Goal: Task Accomplishment & Management: Manage account settings

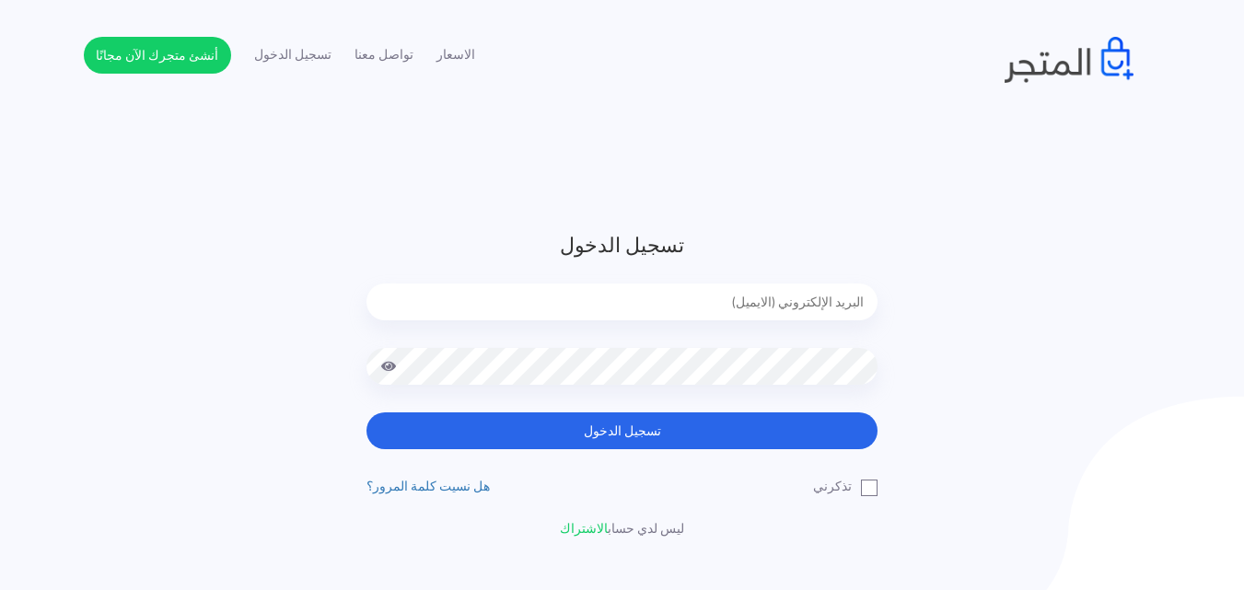
drag, startPoint x: 649, startPoint y: 320, endPoint x: 681, endPoint y: 296, distance: 40.7
click at [681, 296] on div at bounding box center [621, 316] width 511 height 64
click at [681, 296] on input "email" at bounding box center [621, 302] width 511 height 37
type input "sefsafapr@gmail.com"
click at [366, 412] on button "تسجيل الدخول" at bounding box center [621, 430] width 511 height 37
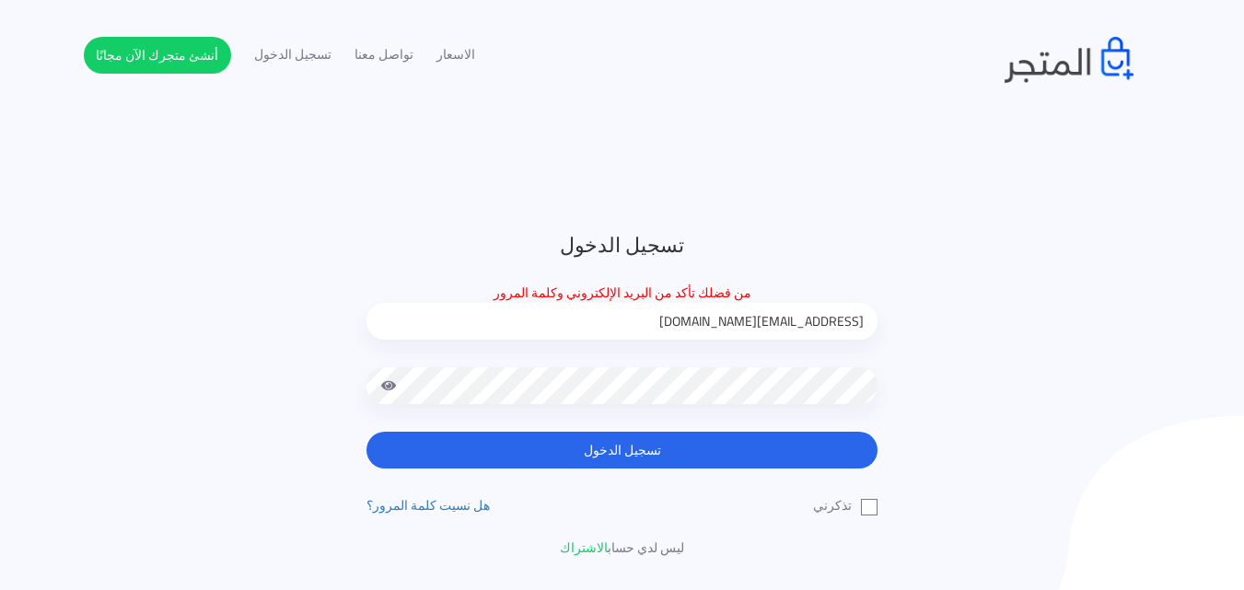
click at [366, 432] on button "تسجيل الدخول" at bounding box center [621, 450] width 511 height 37
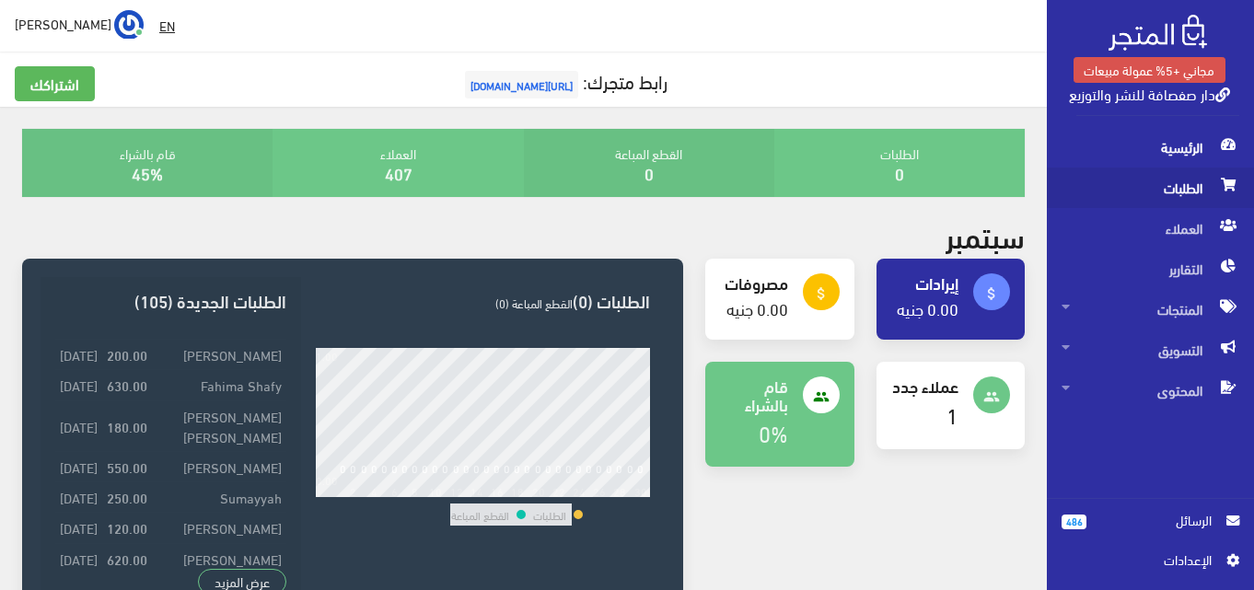
click at [1128, 190] on span "الطلبات" at bounding box center [1151, 188] width 178 height 41
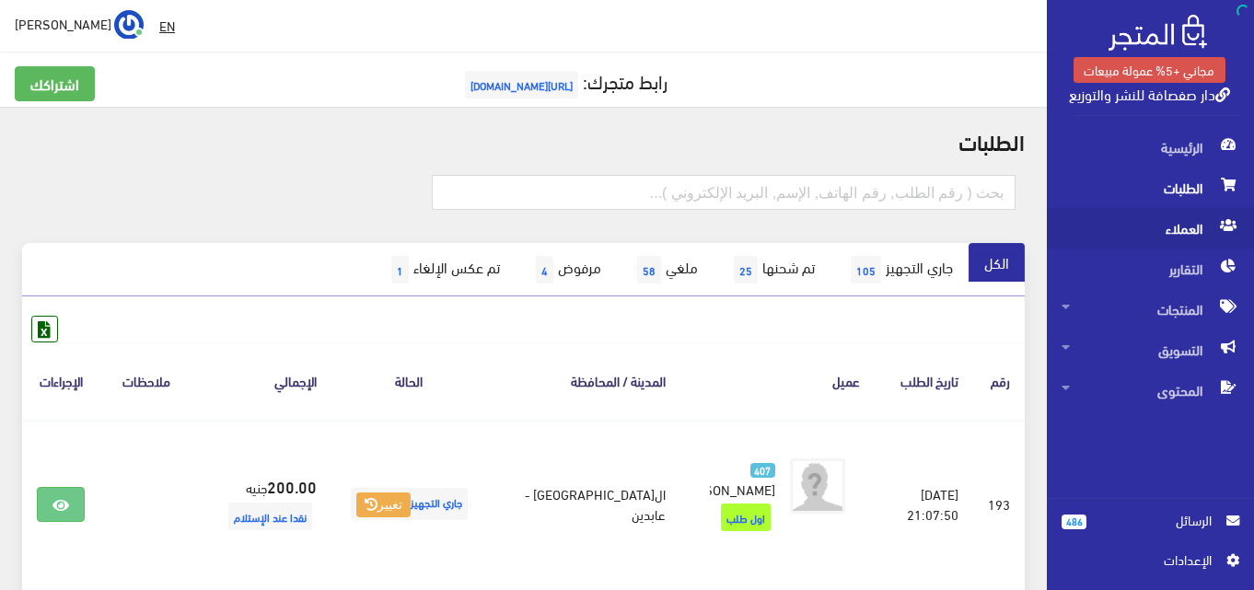
click at [1144, 238] on span "العملاء" at bounding box center [1151, 228] width 178 height 41
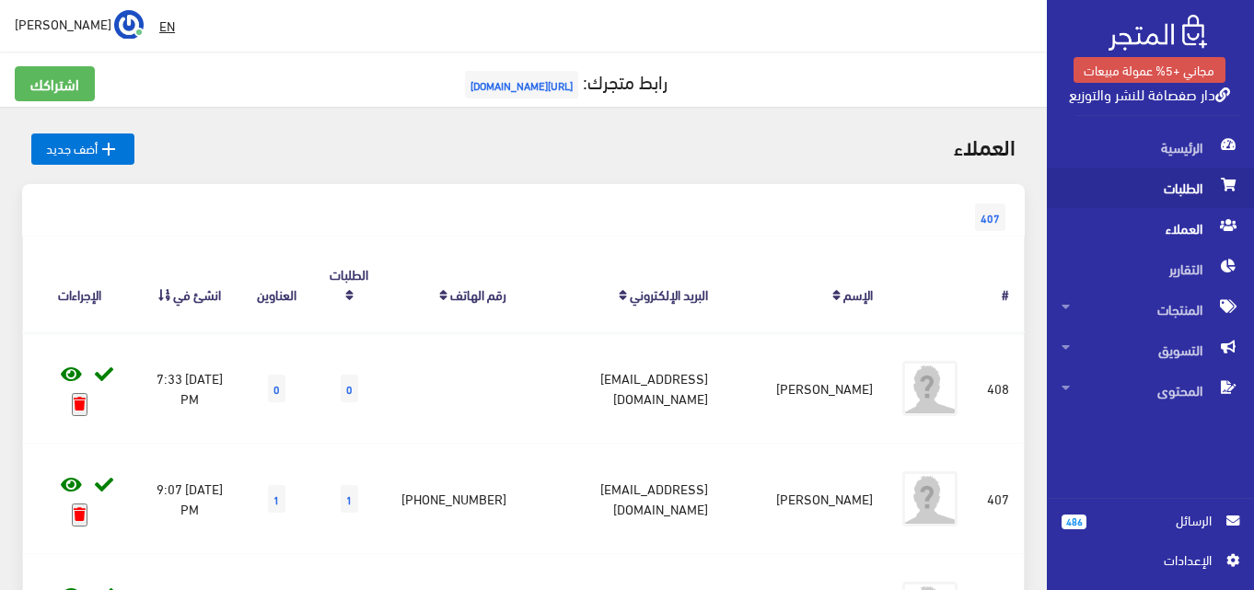
click at [1134, 197] on span "الطلبات" at bounding box center [1151, 188] width 178 height 41
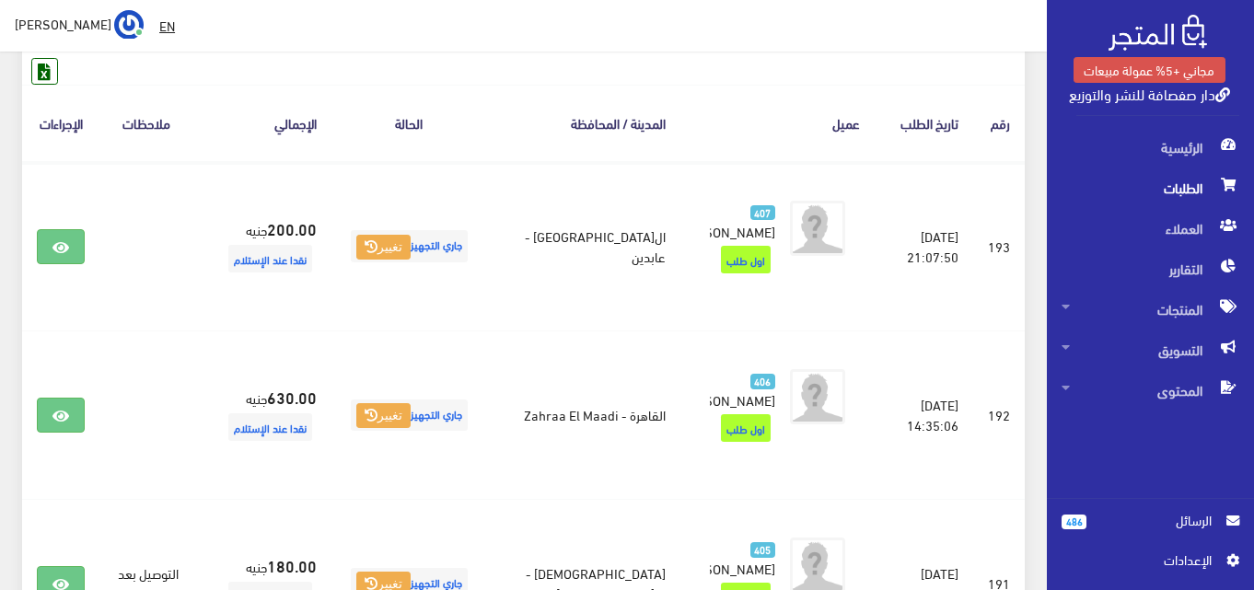
scroll to position [295, 0]
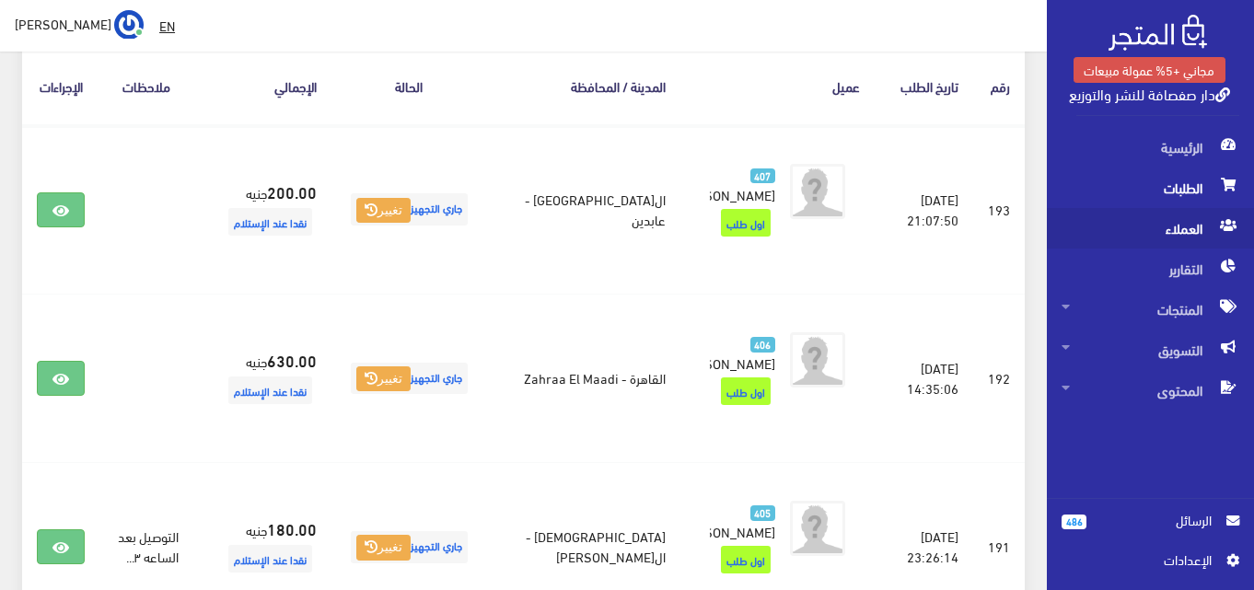
click at [1153, 232] on span "العملاء" at bounding box center [1151, 228] width 178 height 41
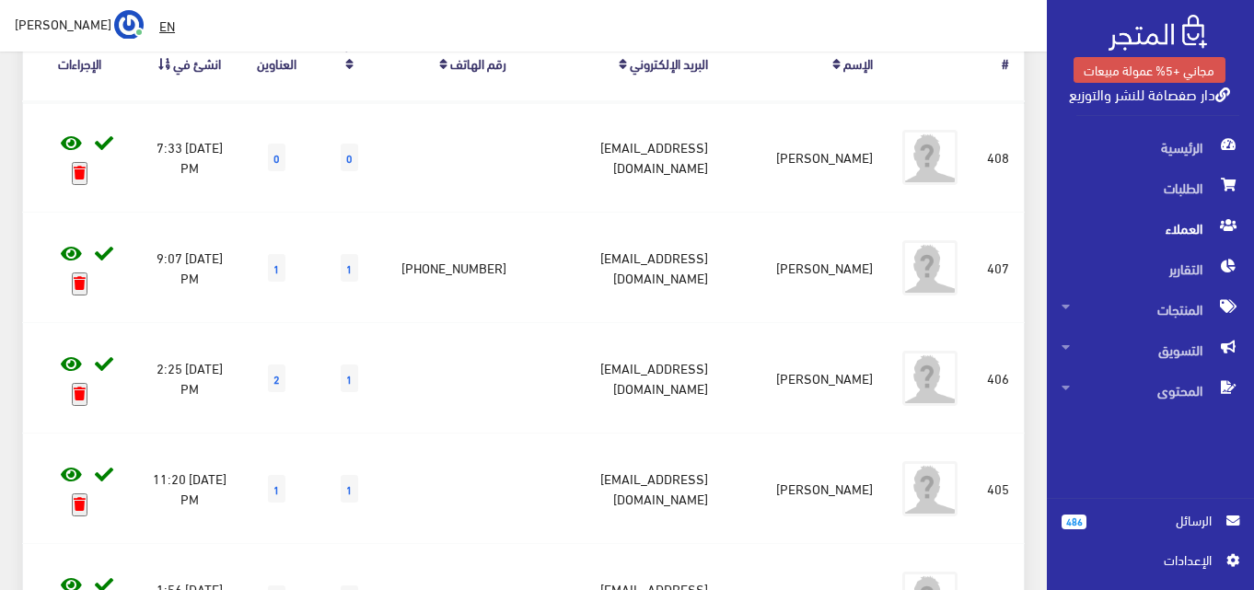
scroll to position [258, 0]
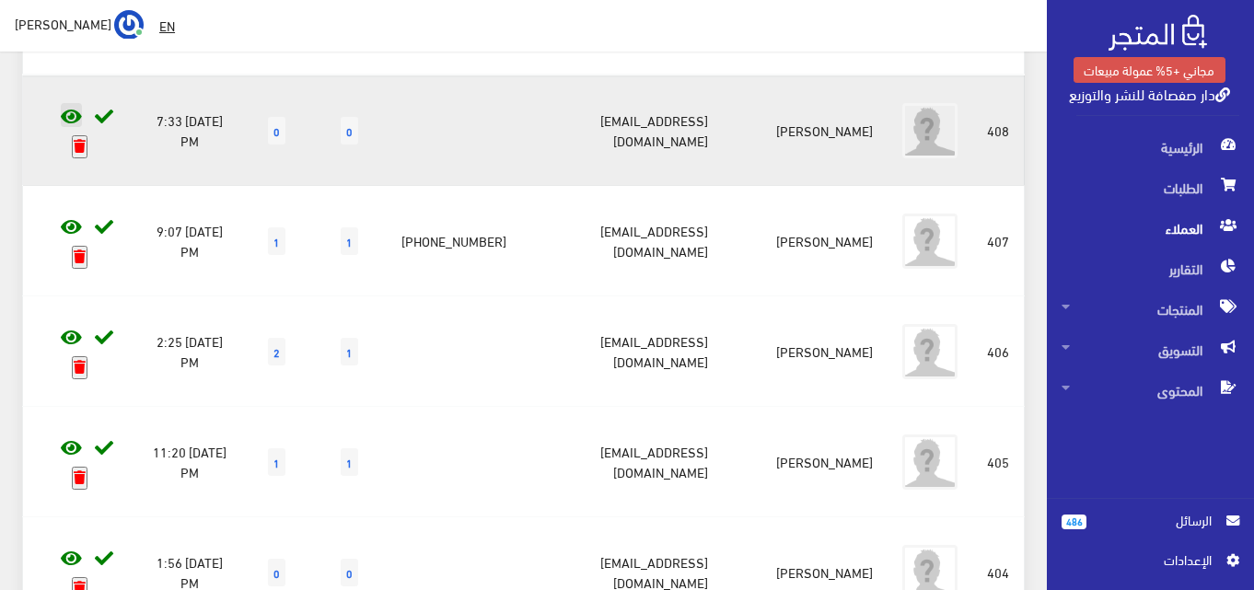
click at [61, 109] on icon at bounding box center [71, 117] width 21 height 18
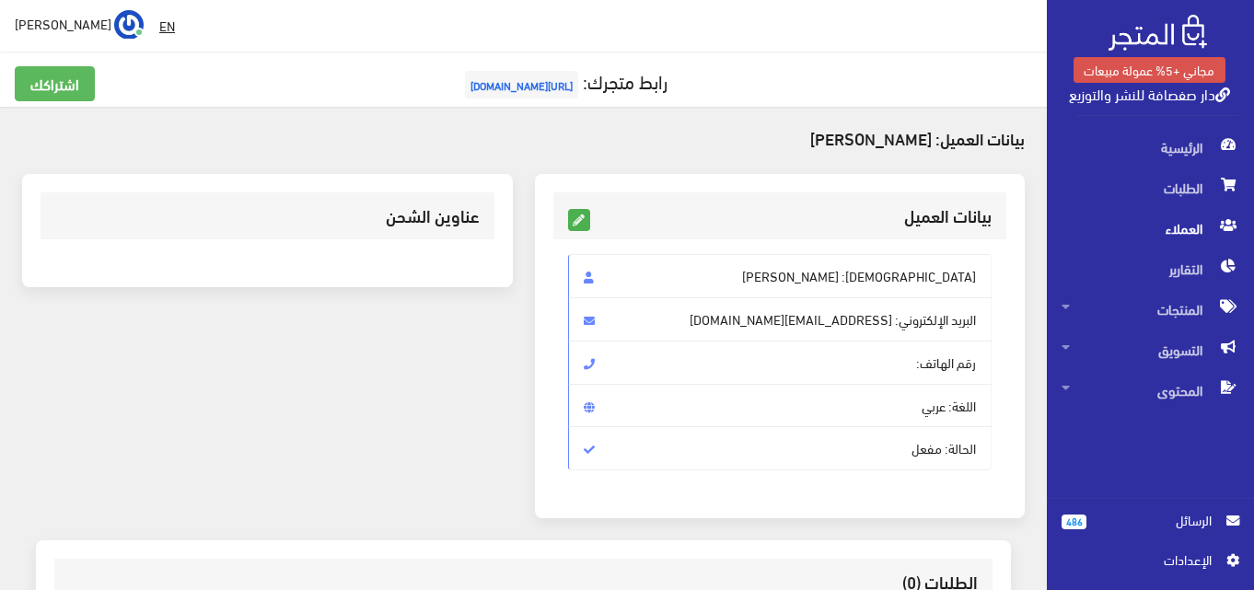
scroll to position [37, 0]
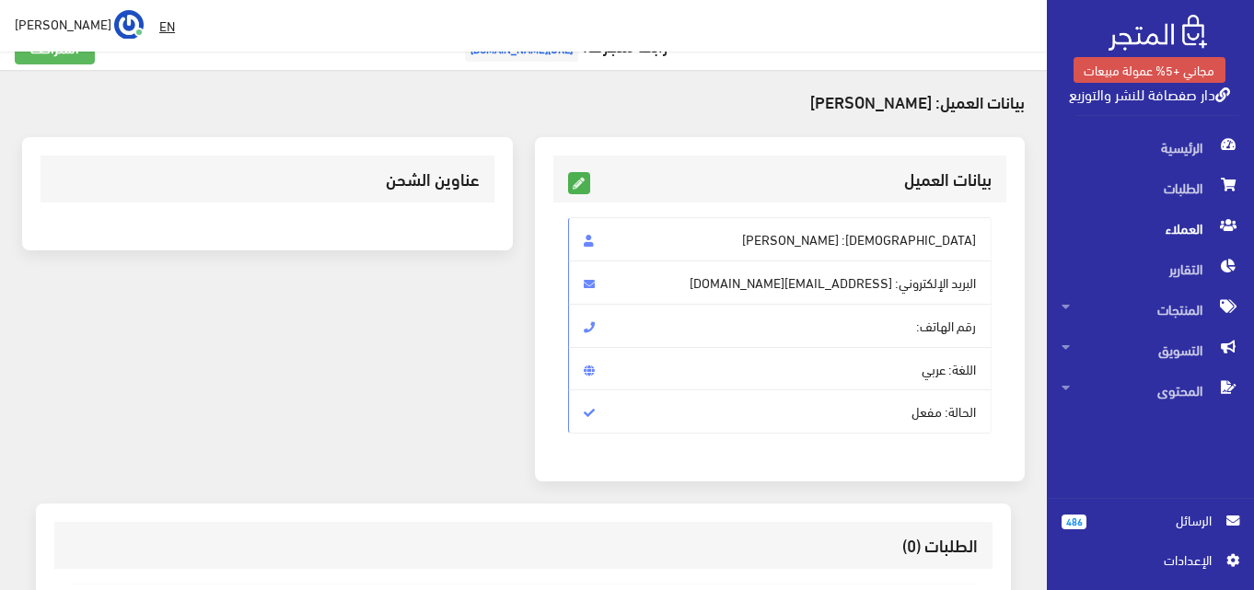
click at [1096, 517] on span "الرسائل" at bounding box center [1156, 520] width 140 height 20
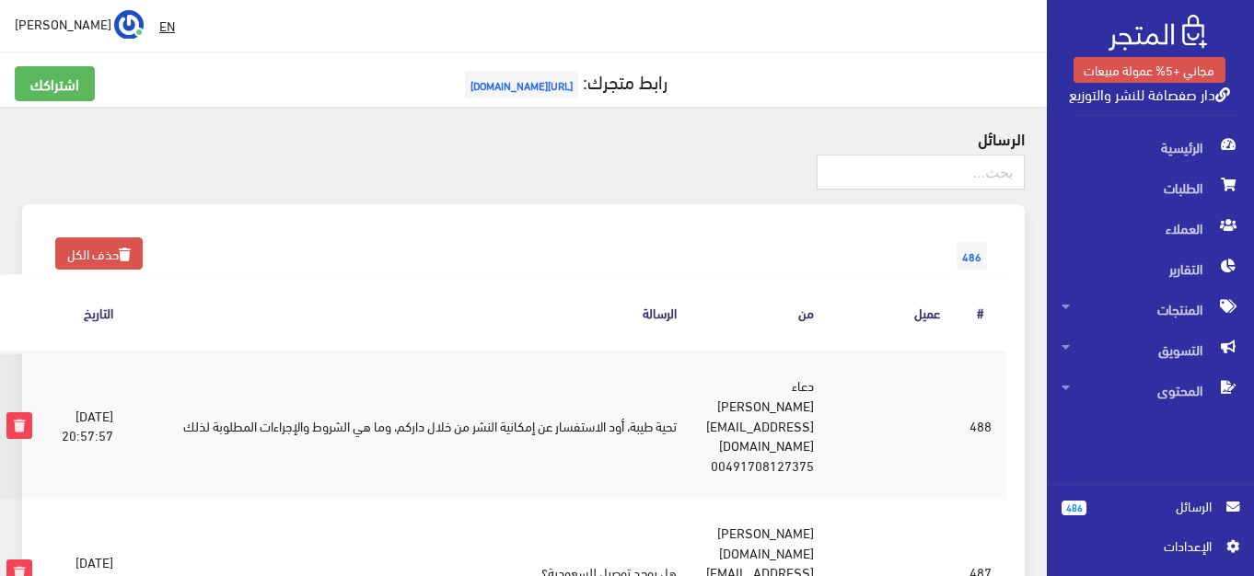
drag, startPoint x: 796, startPoint y: 394, endPoint x: 884, endPoint y: 393, distance: 88.4
click at [829, 393] on td "دعاء [PERSON_NAME] [EMAIL_ADDRESS][DOMAIN_NAME] 00491708127375" at bounding box center [759, 425] width 137 height 147
copy td "دعاء [PERSON_NAME]"
drag, startPoint x: 808, startPoint y: 425, endPoint x: 888, endPoint y: 427, distance: 79.2
click at [829, 427] on td "دعاء [PERSON_NAME] [EMAIL_ADDRESS][DOMAIN_NAME] 00491708127375" at bounding box center [759, 425] width 137 height 147
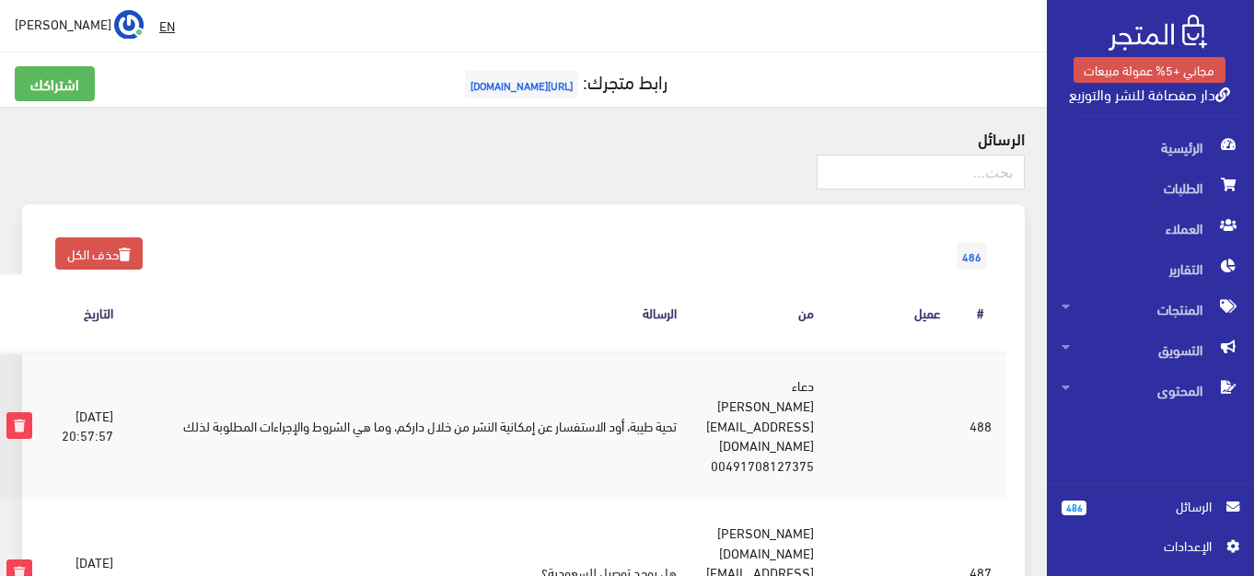
click at [829, 423] on td "دعاء [PERSON_NAME] [EMAIL_ADDRESS][DOMAIN_NAME] 00491708127375" at bounding box center [759, 425] width 137 height 147
copy tr "00491708127375"
drag, startPoint x: 889, startPoint y: 382, endPoint x: 755, endPoint y: 406, distance: 135.6
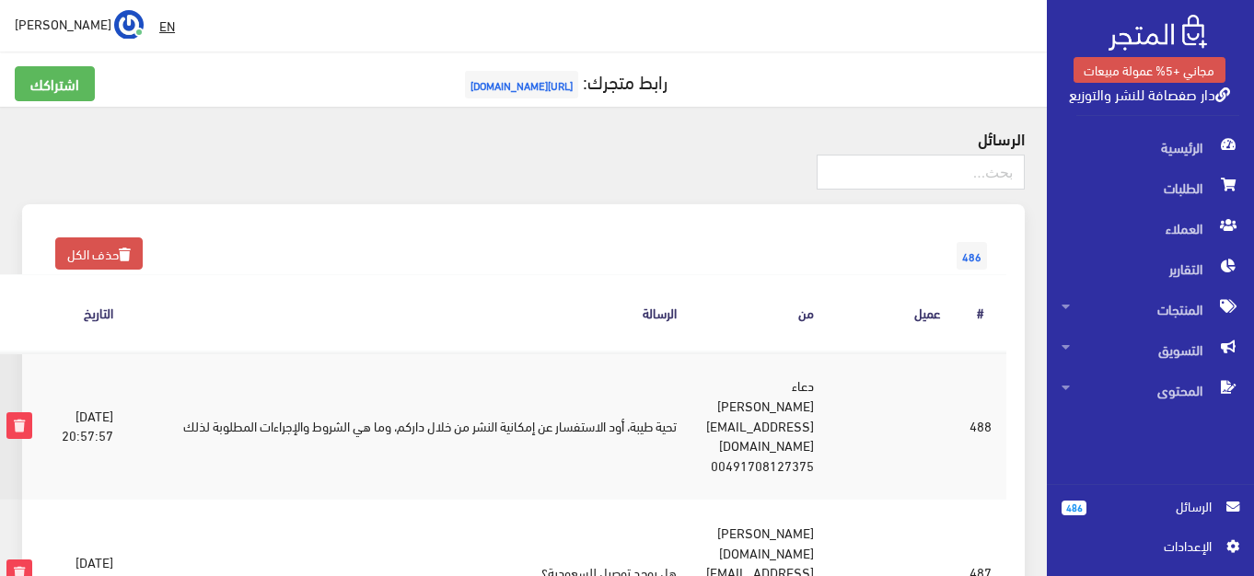
click at [755, 406] on td "دعاء [PERSON_NAME] [EMAIL_ADDRESS][DOMAIN_NAME] 00491708127375" at bounding box center [759, 425] width 137 height 147
copy td "دعاء [PERSON_NAME] [PERSON_NAME][EMAIL_ADDRESS][DOMAIN_NAME]"
click at [610, 407] on td "تحية طيبة، أود الاستفسار عن إمكانية النشر من خلال داركم، وما هي الشروط والإجراء…" at bounding box center [409, 425] width 563 height 147
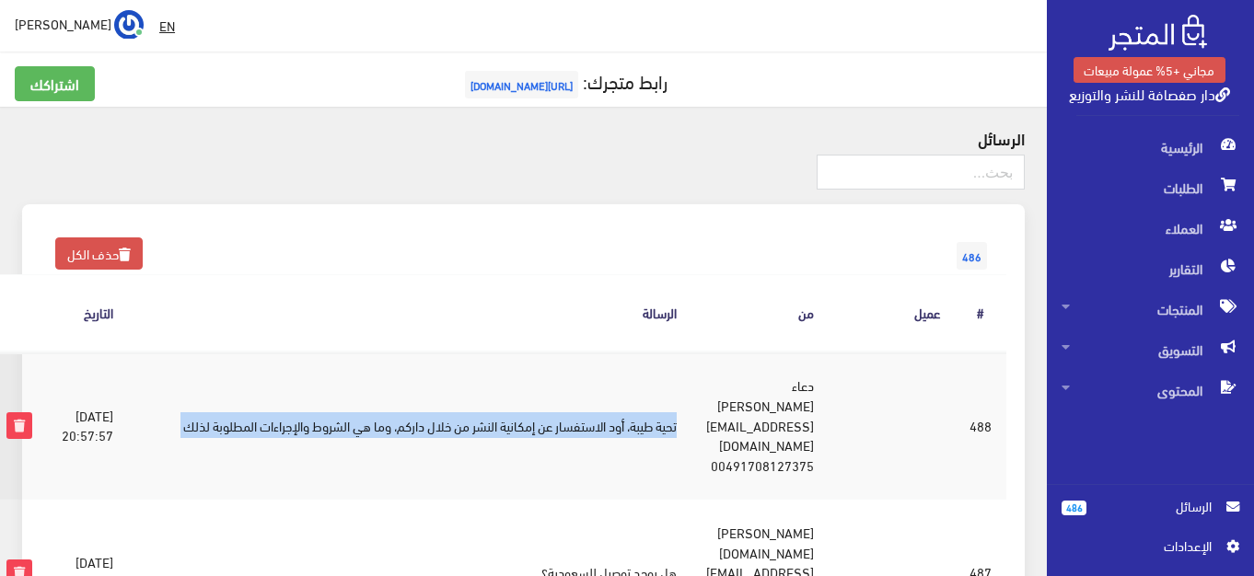
click at [610, 407] on td "تحية طيبة، أود الاستفسار عن إمكانية النشر من خلال داركم، وما هي الشروط والإجراء…" at bounding box center [409, 425] width 563 height 147
copy tr "تحية طيبة، أود الاستفسار عن إمكانية النشر من خلال داركم، وما هي الشروط والإجراء…"
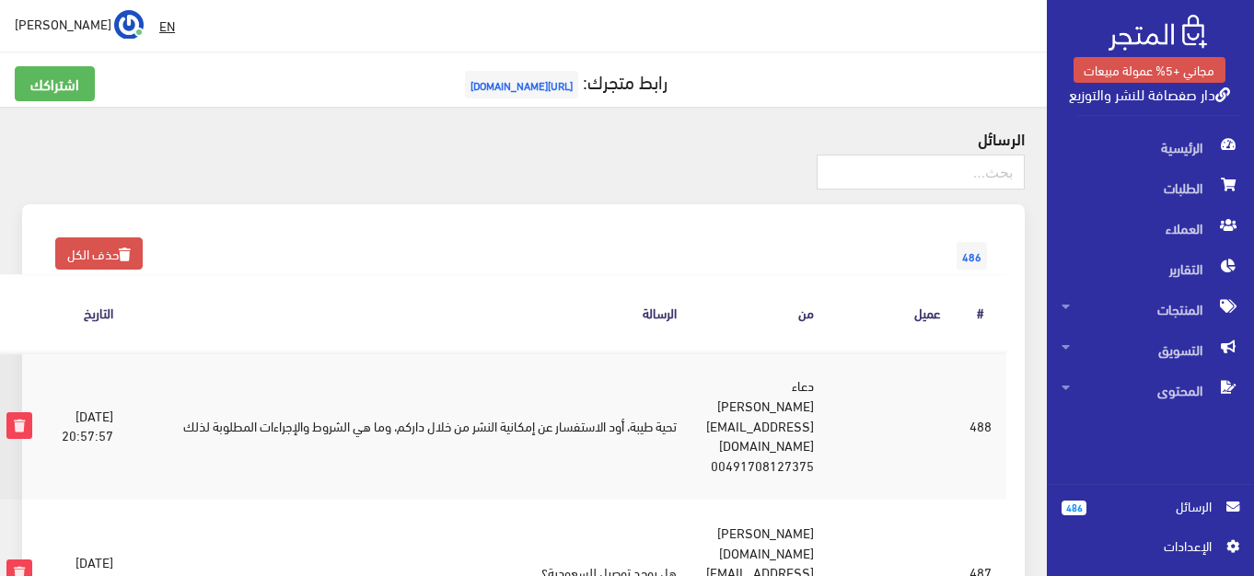
click at [829, 404] on td "دعاء [PERSON_NAME] [EMAIL_ADDRESS][DOMAIN_NAME] 00491708127375" at bounding box center [759, 425] width 137 height 147
copy td "[EMAIL_ADDRESS][DOMAIN_NAME]"
